Goal: Task Accomplishment & Management: Complete application form

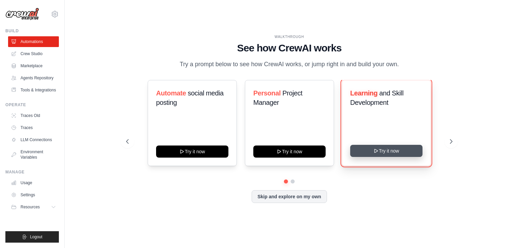
click at [385, 151] on button "Try it now" at bounding box center [386, 151] width 72 height 12
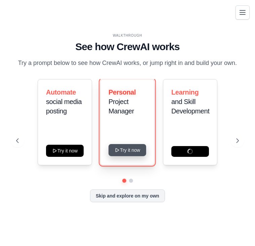
click at [134, 150] on button "Try it now" at bounding box center [128, 150] width 38 height 12
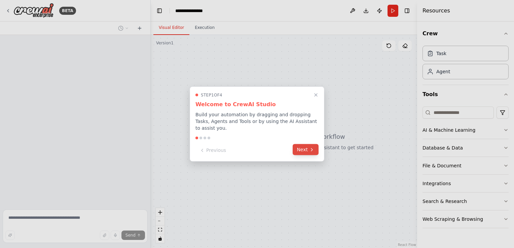
click at [302, 149] on button "Next" at bounding box center [306, 149] width 26 height 11
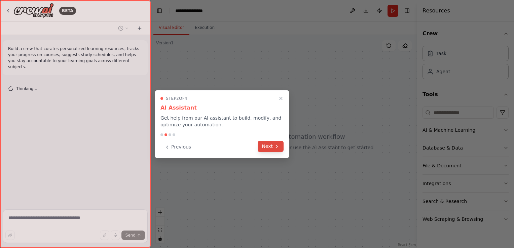
click at [272, 145] on button "Next" at bounding box center [271, 146] width 26 height 11
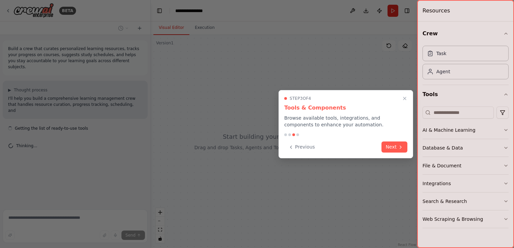
click at [393, 143] on button "Next" at bounding box center [394, 147] width 26 height 11
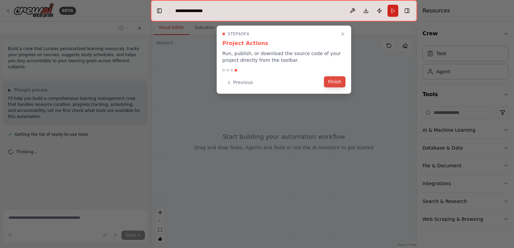
click at [329, 84] on button "Finish" at bounding box center [335, 81] width 22 height 11
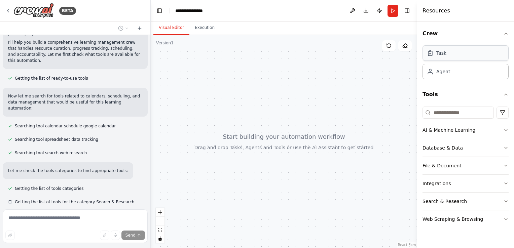
scroll to position [70, 0]
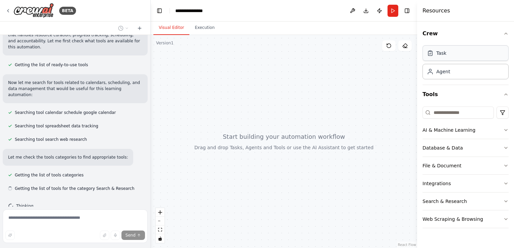
click at [448, 58] on div "Task" at bounding box center [465, 52] width 86 height 15
click at [441, 72] on div "Agent" at bounding box center [443, 71] width 14 height 7
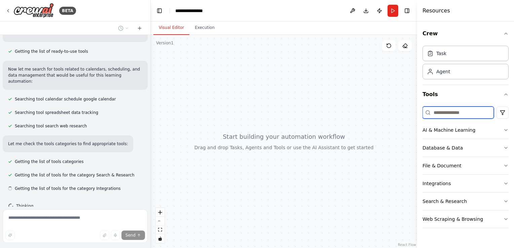
click at [448, 115] on input at bounding box center [457, 113] width 71 height 12
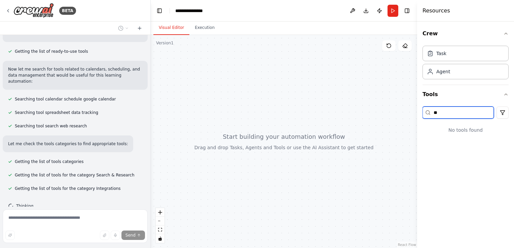
type input "*"
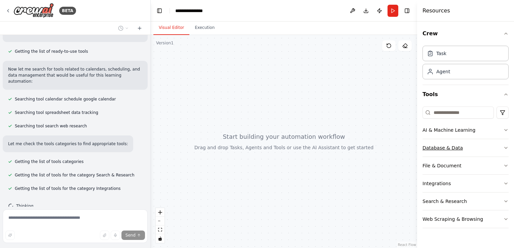
click at [456, 150] on div "Database & Data" at bounding box center [442, 148] width 40 height 7
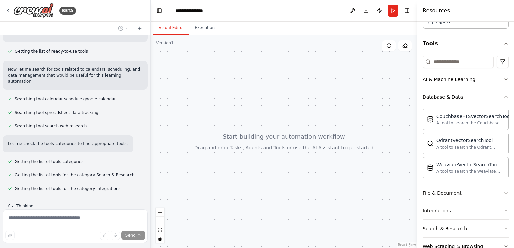
scroll to position [68, 0]
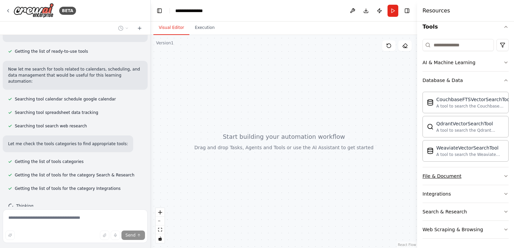
click at [444, 180] on button "File & Document" at bounding box center [465, 175] width 86 height 17
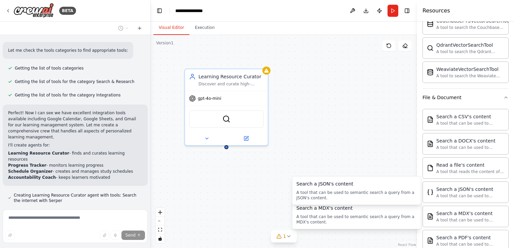
scroll to position [183, 0]
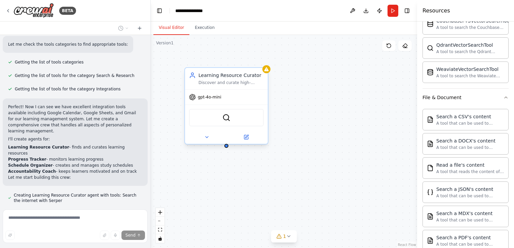
click at [215, 123] on div "SerperDevTool" at bounding box center [226, 117] width 75 height 17
click at [230, 125] on div "SerperDevTool" at bounding box center [226, 117] width 75 height 17
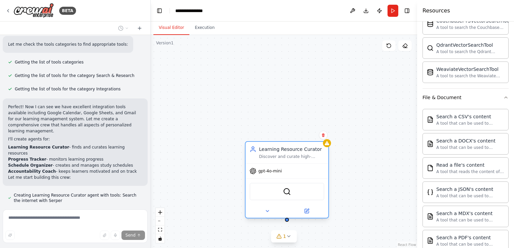
drag, startPoint x: 222, startPoint y: 127, endPoint x: 281, endPoint y: 191, distance: 87.4
click at [281, 193] on div "SerperDevTool" at bounding box center [287, 191] width 75 height 17
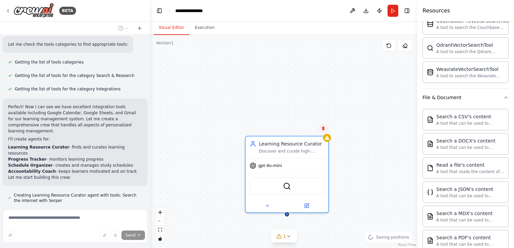
click at [322, 132] on button at bounding box center [323, 128] width 9 height 9
click at [297, 129] on button "Confirm" at bounding box center [304, 128] width 24 height 8
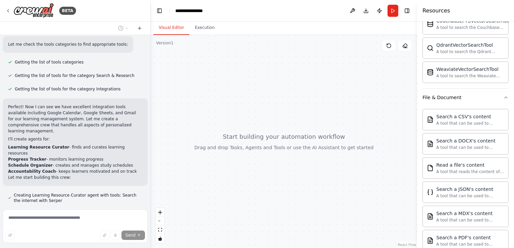
drag, startPoint x: 203, startPoint y: 113, endPoint x: 271, endPoint y: 131, distance: 70.4
click at [271, 131] on div at bounding box center [284, 141] width 266 height 213
click at [272, 133] on div at bounding box center [284, 141] width 266 height 213
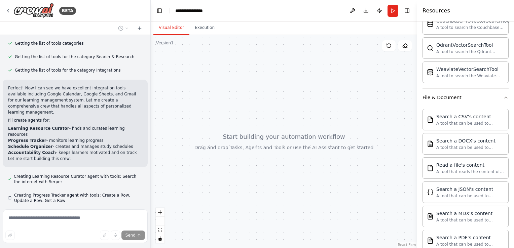
scroll to position [266, 0]
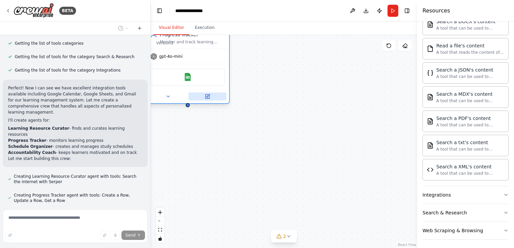
drag, startPoint x: 295, startPoint y: 158, endPoint x: 189, endPoint y: 99, distance: 121.2
click at [189, 99] on div at bounding box center [187, 96] width 83 height 13
click at [236, 155] on div "Progress Tracker Monitor and track learning progress across multiple subjects a…" at bounding box center [284, 141] width 266 height 213
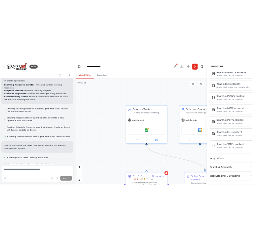
scroll to position [289, 0]
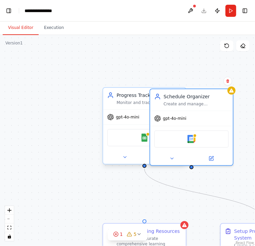
drag, startPoint x: 210, startPoint y: 144, endPoint x: 151, endPoint y: 142, distance: 59.6
click at [151, 142] on div "Schedule Organizer Create and manage personalized study schedules based on the …" at bounding box center [192, 126] width 84 height 77
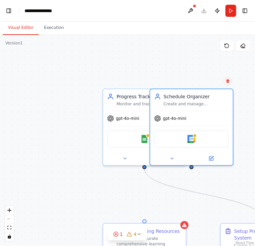
click at [229, 84] on button at bounding box center [228, 81] width 9 height 9
click at [217, 83] on button "Confirm" at bounding box center [209, 81] width 24 height 8
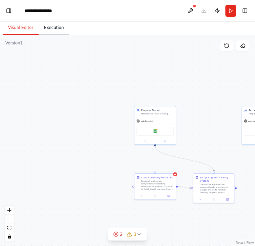
click at [50, 31] on button "Execution" at bounding box center [54, 28] width 31 height 14
click at [19, 28] on button "Visual Editor" at bounding box center [21, 28] width 36 height 14
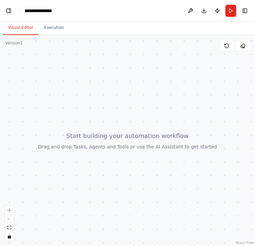
click at [98, 114] on div at bounding box center [127, 140] width 255 height 211
click at [70, 113] on div at bounding box center [127, 140] width 255 height 211
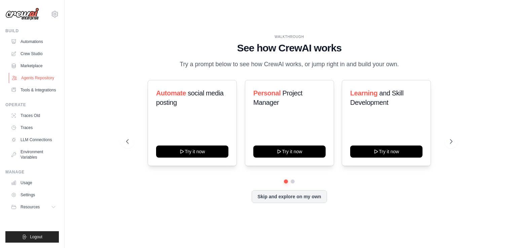
click at [34, 77] on link "Agents Repository" at bounding box center [34, 78] width 51 height 11
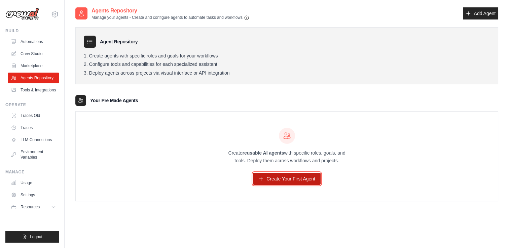
click at [295, 182] on link "Create Your First Agent" at bounding box center [287, 179] width 68 height 12
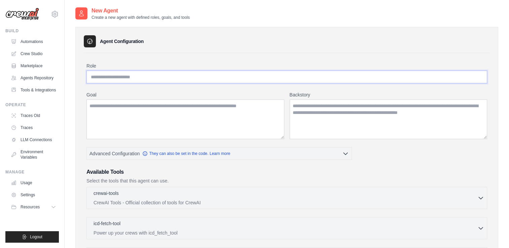
click at [149, 80] on input "Role" at bounding box center [286, 77] width 401 height 13
click at [126, 76] on input "Role" at bounding box center [286, 77] width 401 height 13
click at [124, 79] on input "Role" at bounding box center [286, 77] width 401 height 13
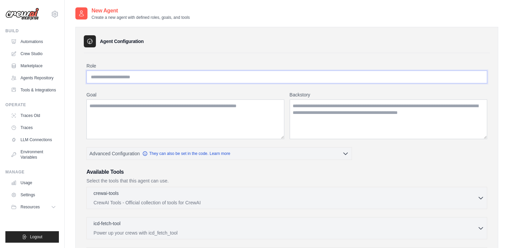
click at [124, 79] on input "Role" at bounding box center [286, 77] width 401 height 13
type input "*"
type input "**********"
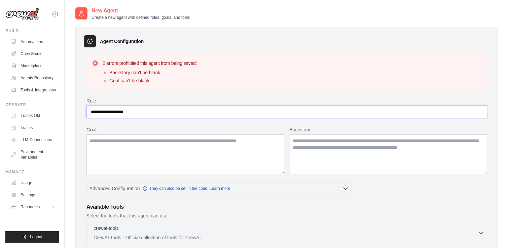
drag, startPoint x: 155, startPoint y: 113, endPoint x: 90, endPoint y: 122, distance: 65.5
click at [90, 121] on div "**********" at bounding box center [286, 249] width 401 height 303
click at [113, 147] on textarea "Goal" at bounding box center [185, 155] width 198 height 40
click at [235, 143] on textarea "Goal" at bounding box center [185, 155] width 198 height 40
